Goal: Information Seeking & Learning: Learn about a topic

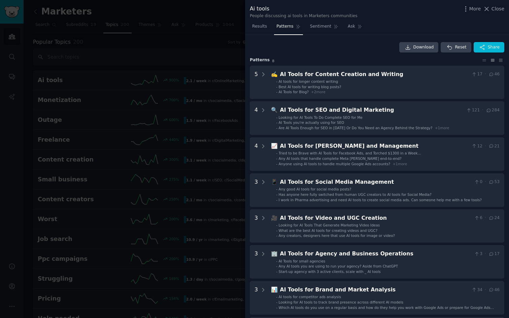
scroll to position [146, 0]
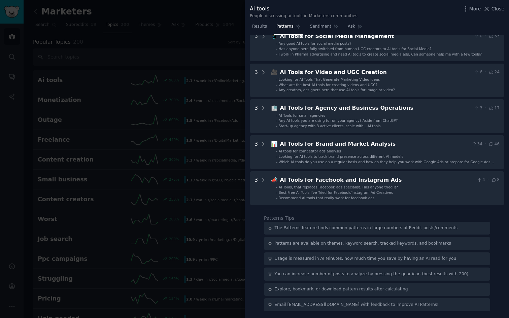
click at [204, 193] on div at bounding box center [254, 159] width 509 height 318
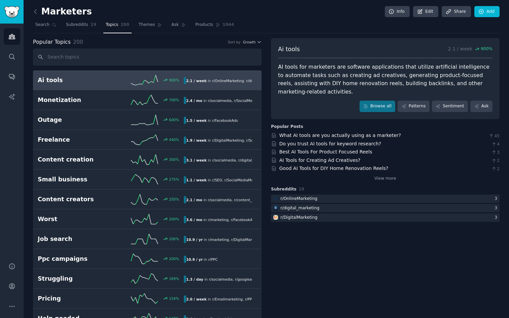
drag, startPoint x: 204, startPoint y: 193, endPoint x: 67, endPoint y: 19, distance: 221.4
click at [77, 23] on span "Subreddits" at bounding box center [77, 25] width 22 height 6
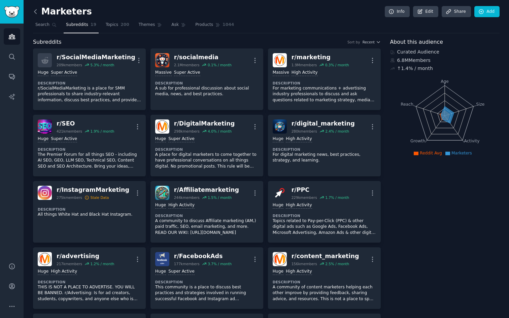
click at [35, 11] on icon at bounding box center [35, 11] width 7 height 7
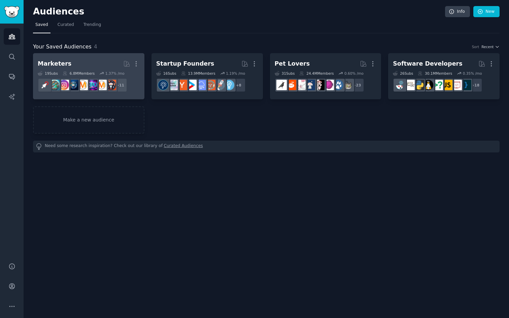
click at [86, 64] on h2 "Marketers More" at bounding box center [89, 64] width 102 height 12
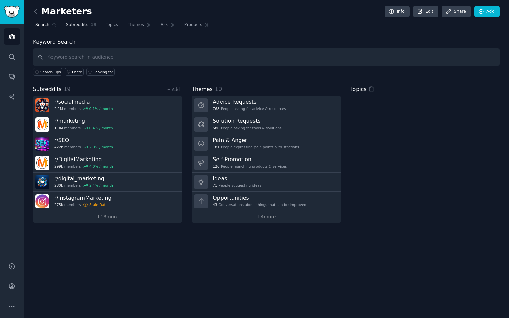
click at [72, 20] on link "Subreddits 19" at bounding box center [81, 27] width 35 height 14
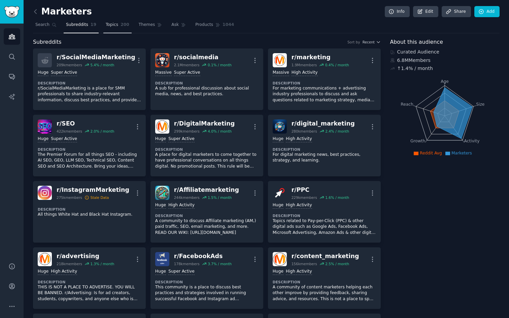
click at [121, 20] on link "Topics 200" at bounding box center [117, 27] width 28 height 14
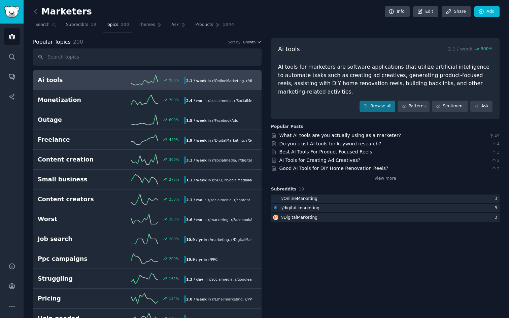
click at [141, 42] on div "Popular Topics 200 Sort by Growth" at bounding box center [147, 42] width 228 height 8
click at [75, 24] on span "Subreddits" at bounding box center [77, 25] width 22 height 6
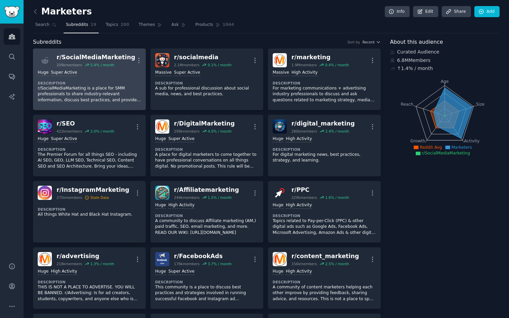
click at [101, 91] on p "r/SocialMediaMarketing is a place for SMM professionals to share industry-relev…" at bounding box center [89, 94] width 103 height 18
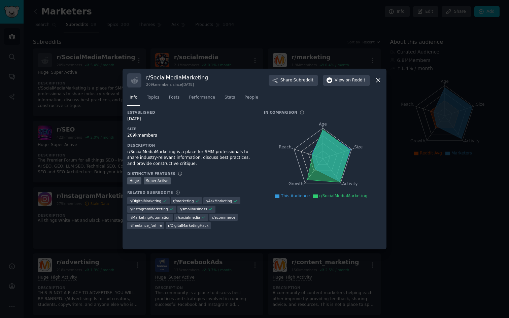
click at [75, 55] on div at bounding box center [254, 159] width 509 height 318
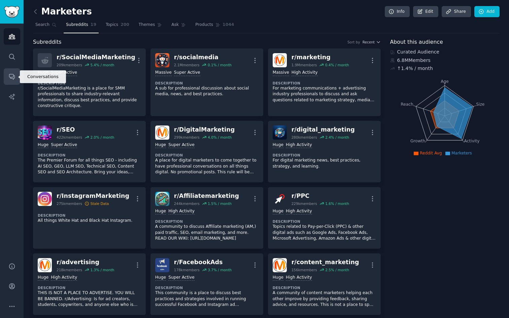
click at [11, 73] on icon "Sidebar" at bounding box center [11, 76] width 7 height 7
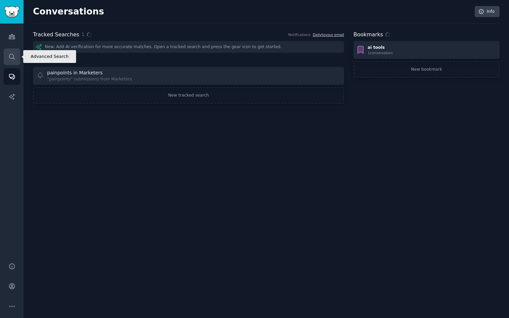
click at [9, 57] on icon "Sidebar" at bounding box center [11, 56] width 7 height 7
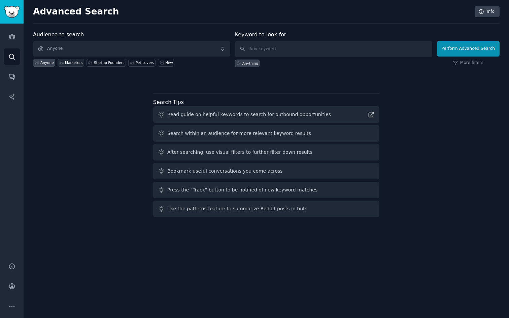
click at [78, 63] on div "Marketers" at bounding box center [73, 62] width 17 height 5
click at [244, 64] on div "Anything" at bounding box center [250, 63] width 16 height 5
click at [259, 47] on input "text" at bounding box center [333, 49] width 197 height 16
type input "ai"
click button "Perform Advanced Search" at bounding box center [468, 48] width 63 height 15
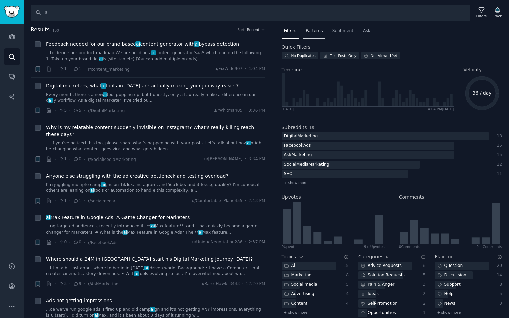
click at [312, 29] on span "Patterns" at bounding box center [314, 31] width 17 height 6
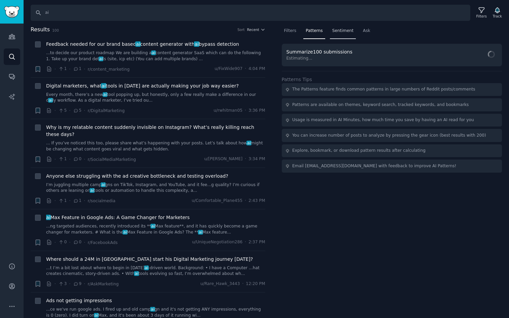
click at [343, 31] on span "Sentiment" at bounding box center [342, 31] width 21 height 6
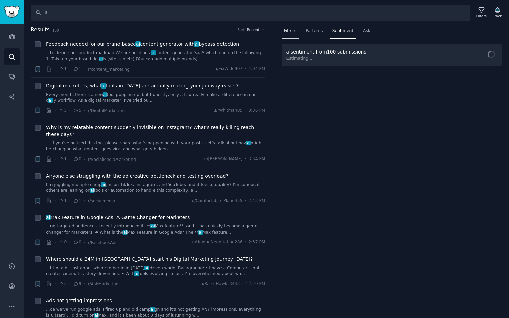
click at [289, 35] on div "Filters" at bounding box center [290, 33] width 17 height 14
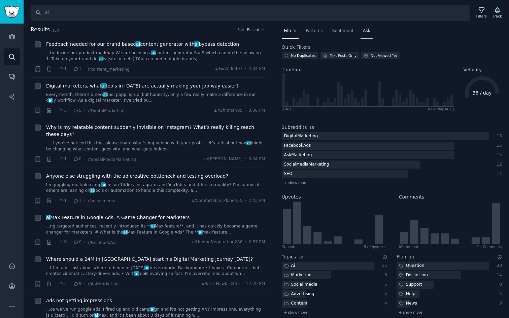
click at [368, 34] on div "Ask" at bounding box center [366, 33] width 12 height 14
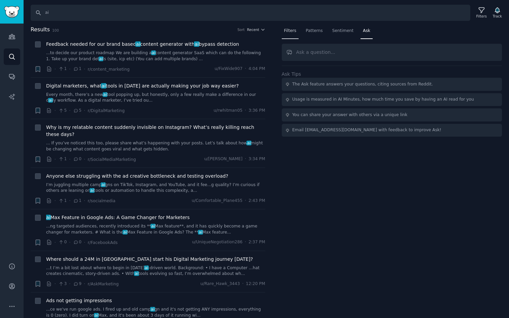
click at [289, 27] on div "Filters" at bounding box center [290, 33] width 17 height 14
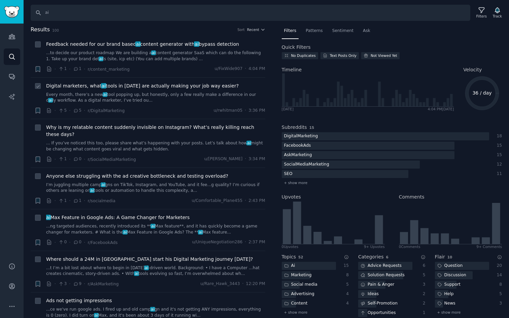
click at [263, 93] on link "Every month, there’s a new ai tool popping up, but honestly, only a few really …" at bounding box center [155, 98] width 219 height 12
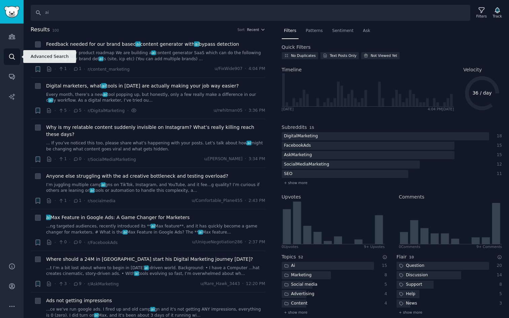
click at [8, 57] on link "Search" at bounding box center [12, 56] width 16 height 16
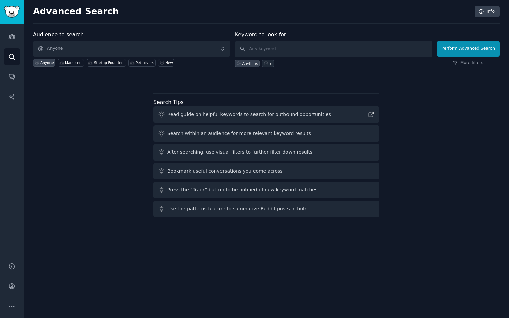
click at [267, 62] on icon at bounding box center [265, 63] width 5 height 5
type input "ai"
click at [462, 46] on button "Perform Advanced Search" at bounding box center [468, 48] width 63 height 15
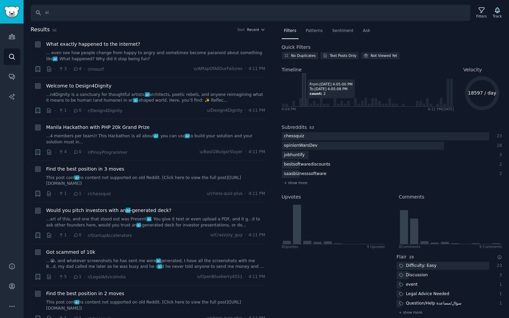
click at [305, 101] on icon at bounding box center [367, 89] width 171 height 33
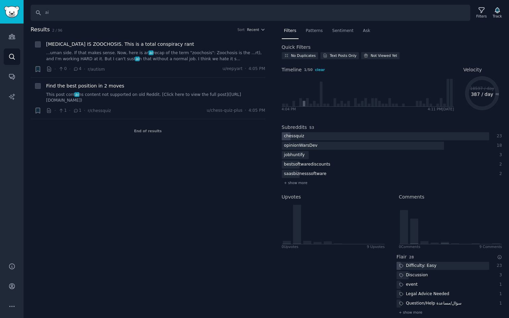
click at [321, 68] on span "clear" at bounding box center [320, 70] width 10 height 4
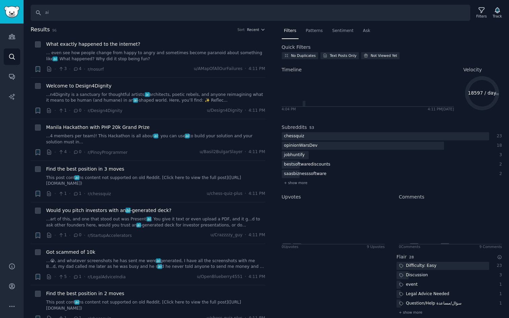
click at [321, 68] on h2 "Timeline" at bounding box center [368, 69] width 172 height 7
click at [319, 32] on span "Patterns" at bounding box center [314, 31] width 17 height 6
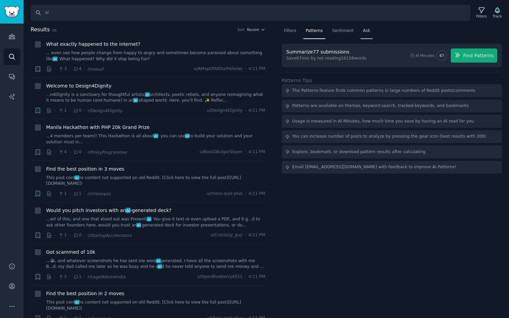
click at [368, 31] on span "Ask" at bounding box center [366, 31] width 7 height 6
